Goal: Task Accomplishment & Management: Use online tool/utility

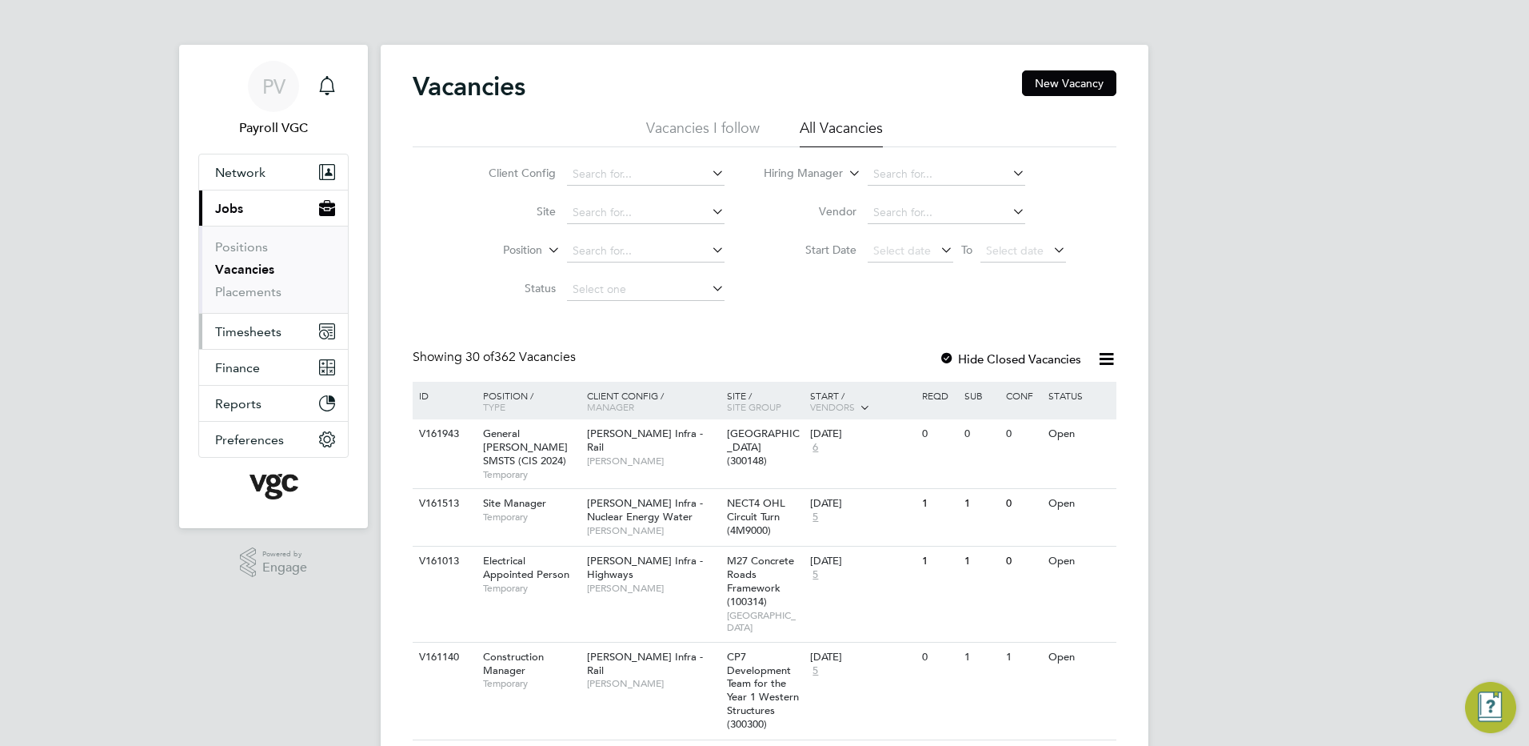
click at [267, 318] on button "Timesheets" at bounding box center [273, 331] width 149 height 35
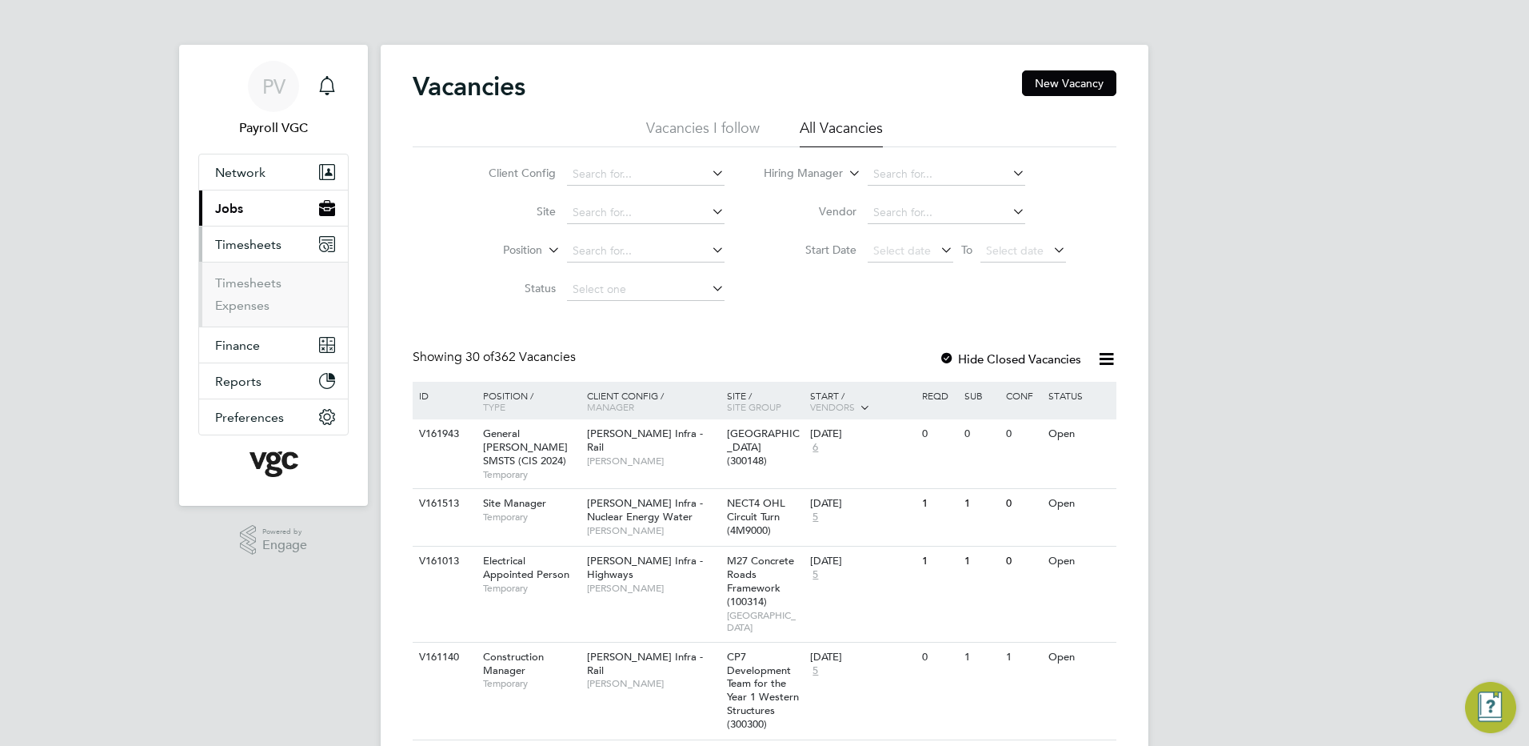
click at [253, 291] on li "Timesheets" at bounding box center [275, 286] width 120 height 22
click at [270, 281] on link "Timesheets" at bounding box center [248, 282] width 66 height 15
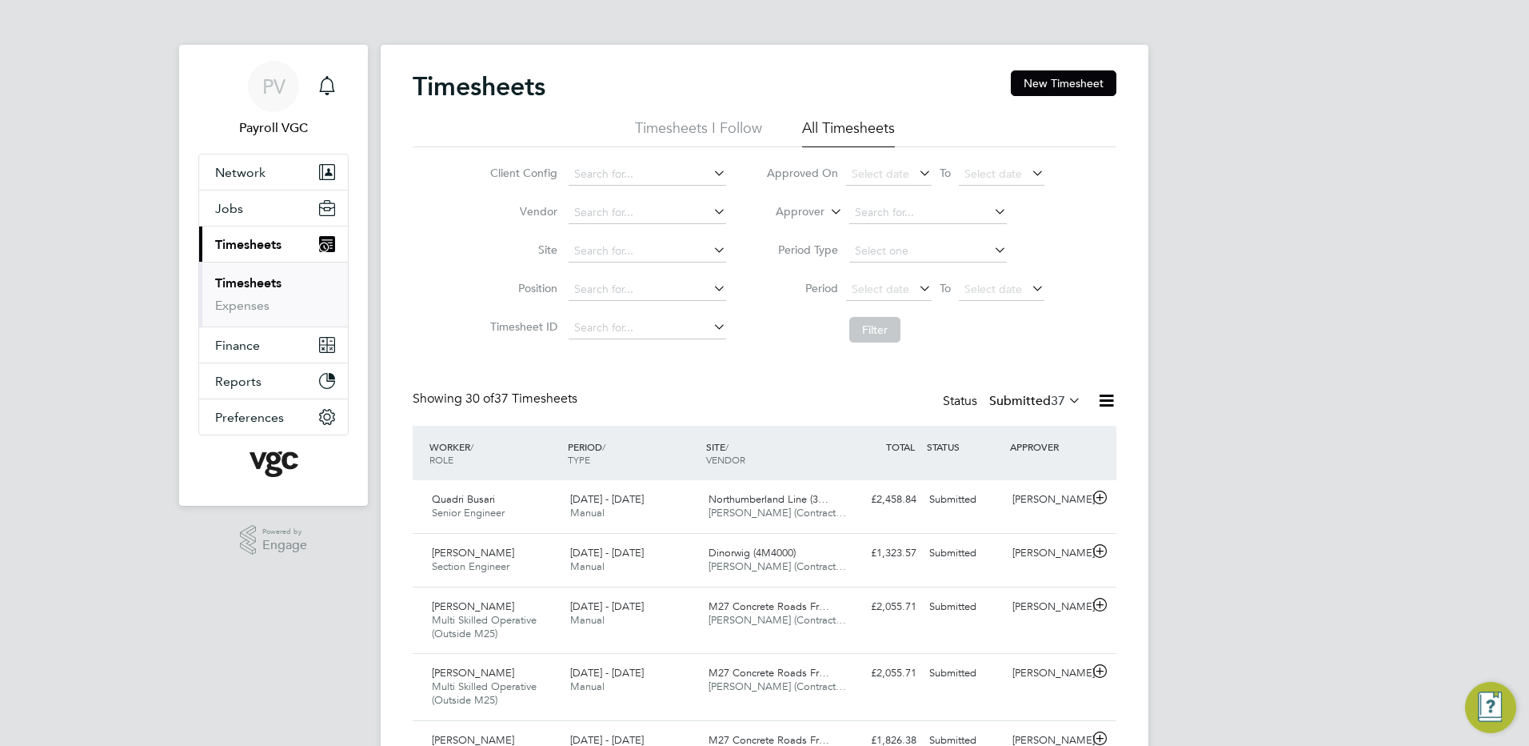
click at [1110, 398] on icon at bounding box center [1107, 400] width 20 height 20
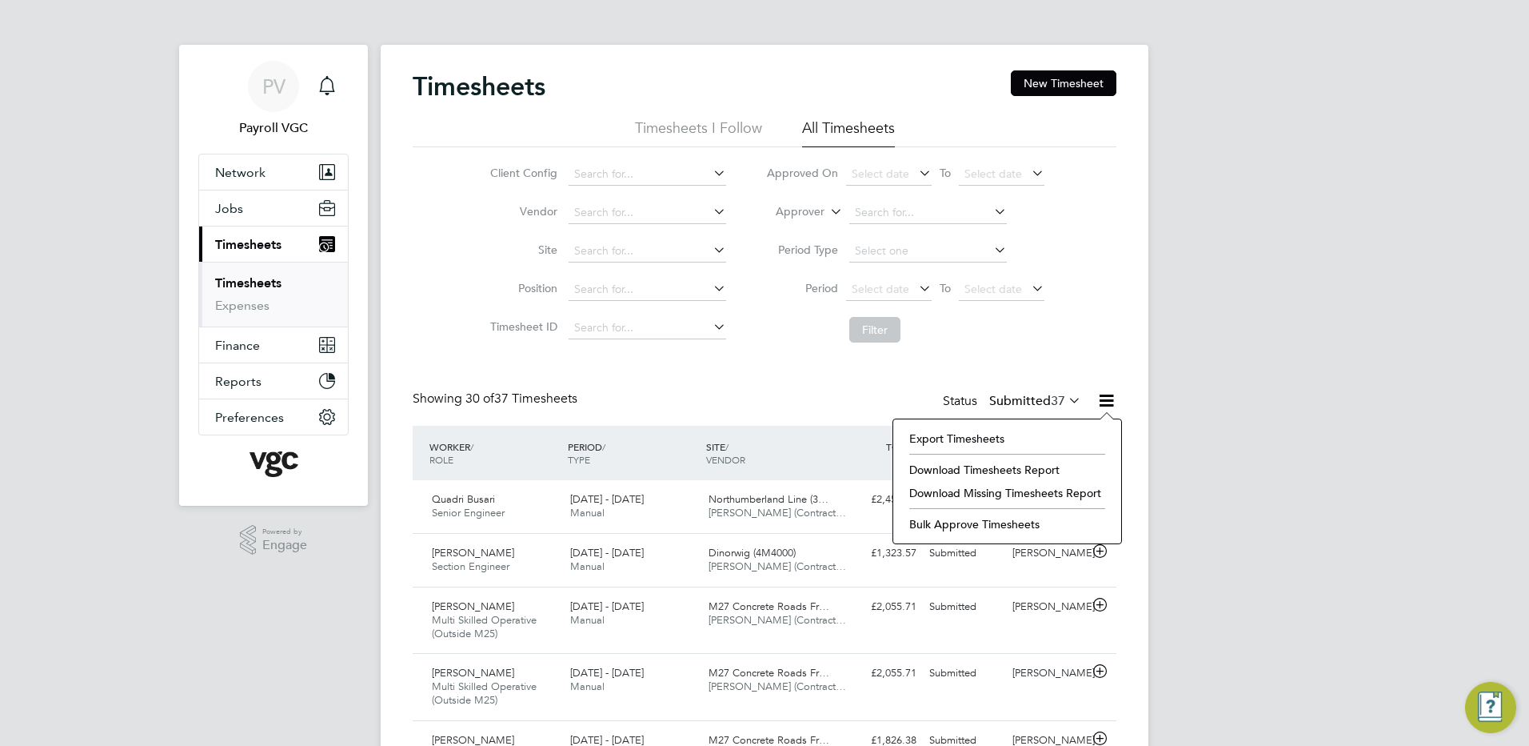
click at [945, 438] on li "Export Timesheets" at bounding box center [1007, 438] width 212 height 22
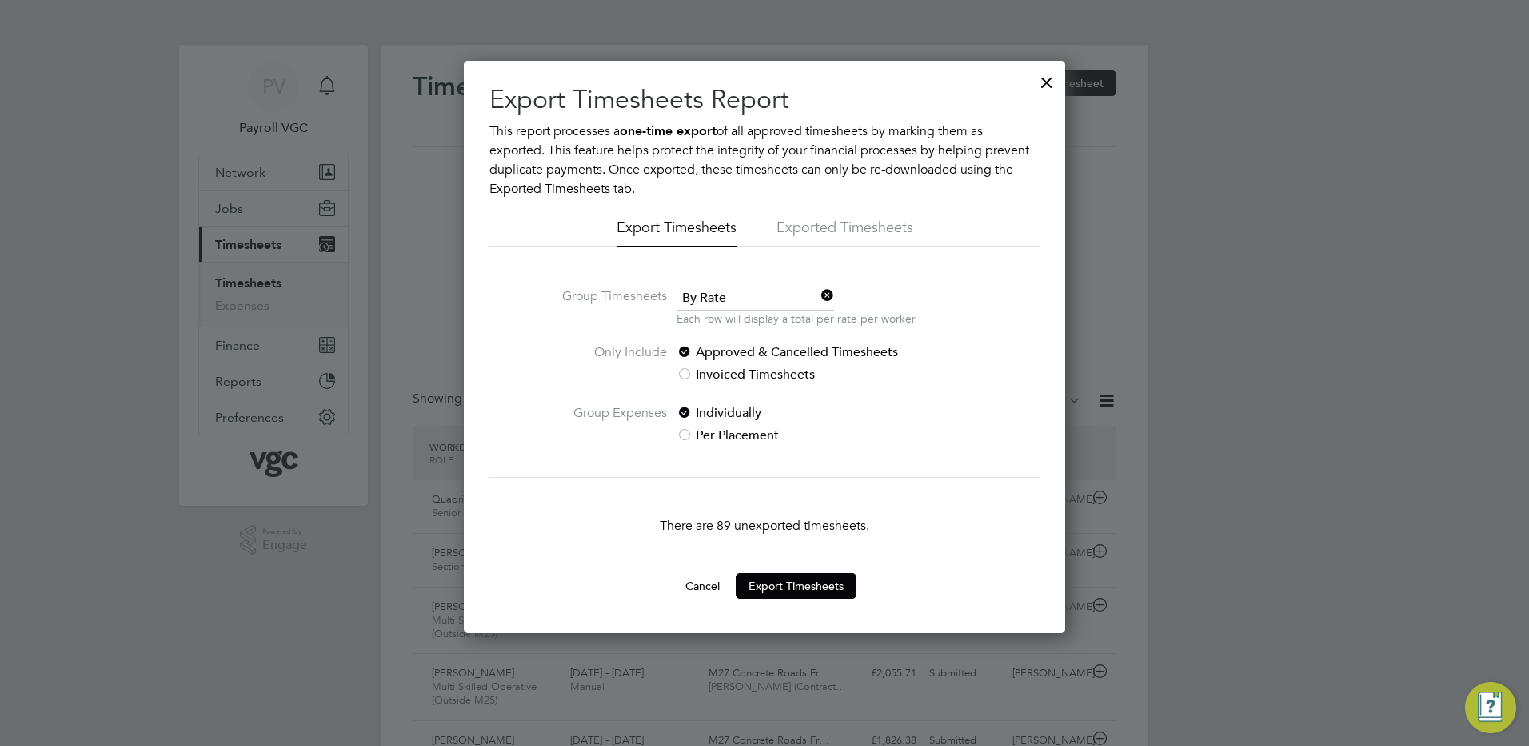
click at [727, 292] on span "By Rate" at bounding box center [756, 298] width 158 height 24
click at [724, 343] on li "By Date" at bounding box center [755, 341] width 159 height 21
click at [772, 587] on button "Export Timesheets" at bounding box center [796, 586] width 121 height 26
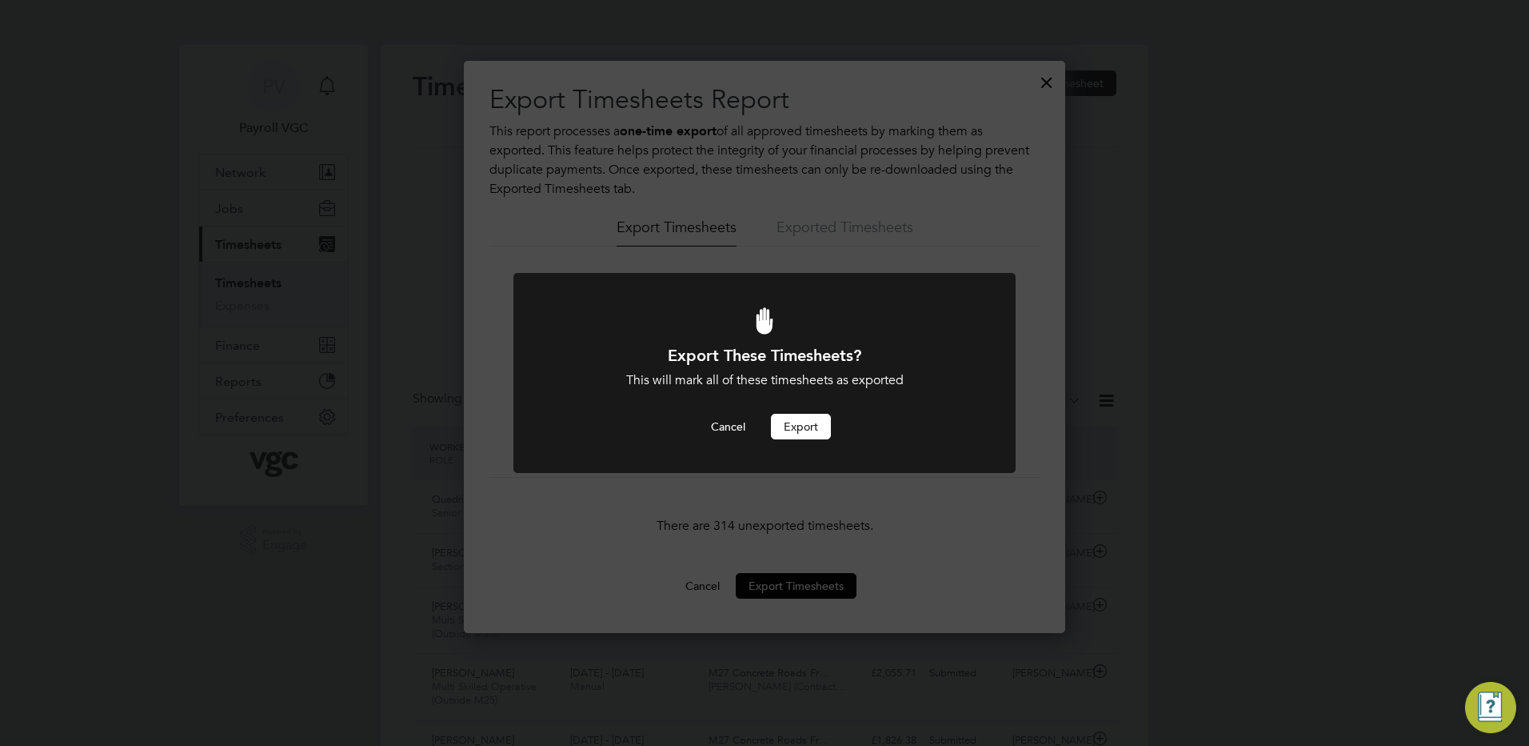
click at [804, 433] on button "Export" at bounding box center [801, 427] width 60 height 26
